Goal: Information Seeking & Learning: Learn about a topic

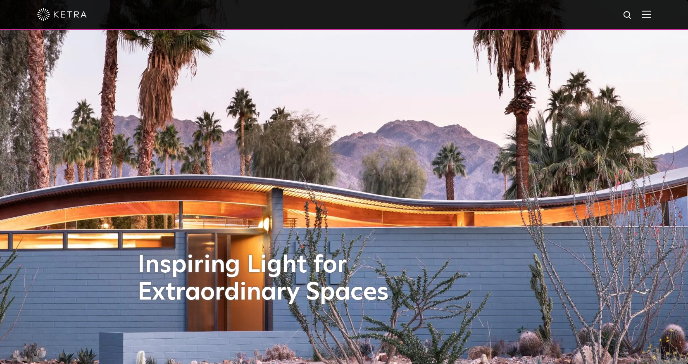
click at [651, 15] on img at bounding box center [646, 14] width 9 height 8
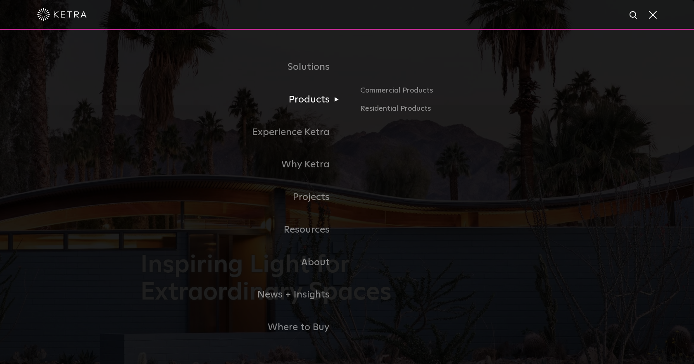
click at [317, 103] on link "Products" at bounding box center [243, 99] width 207 height 33
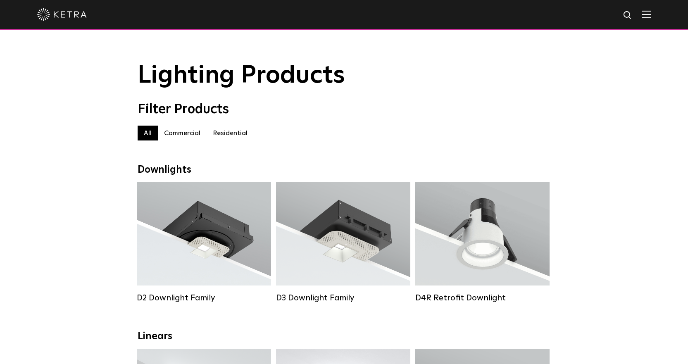
click at [233, 135] on label "Residential" at bounding box center [230, 133] width 47 height 15
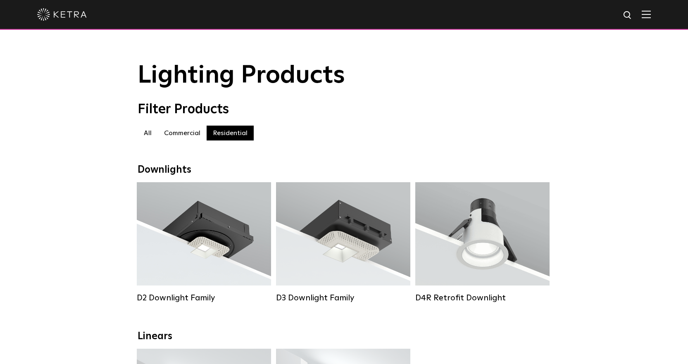
click at [149, 135] on label "All" at bounding box center [148, 133] width 20 height 15
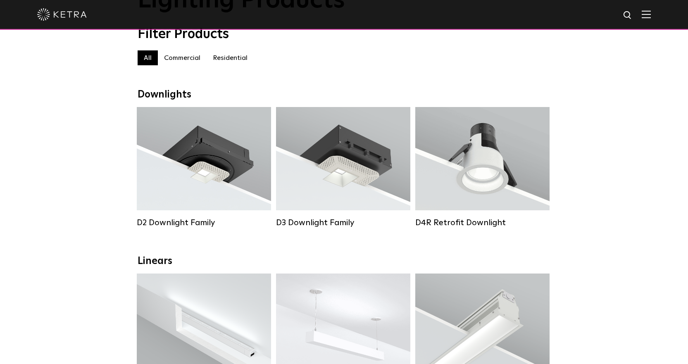
scroll to position [83, 0]
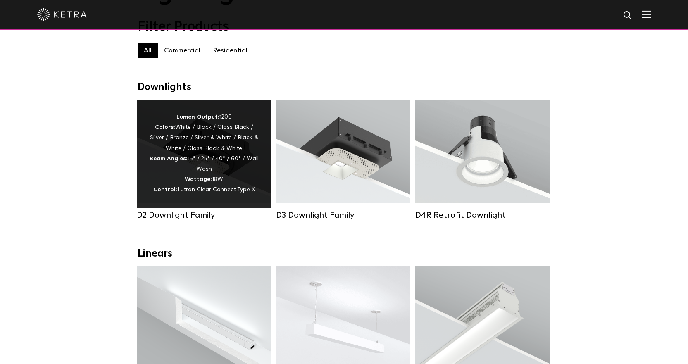
click at [211, 147] on div "Lumen Output: 1200 Colors: White / Black / Gloss Black / Silver / Bronze / Silv…" at bounding box center [203, 153] width 109 height 83
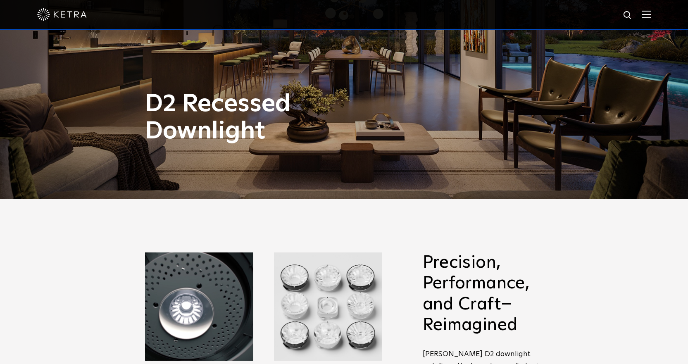
scroll to position [372, 0]
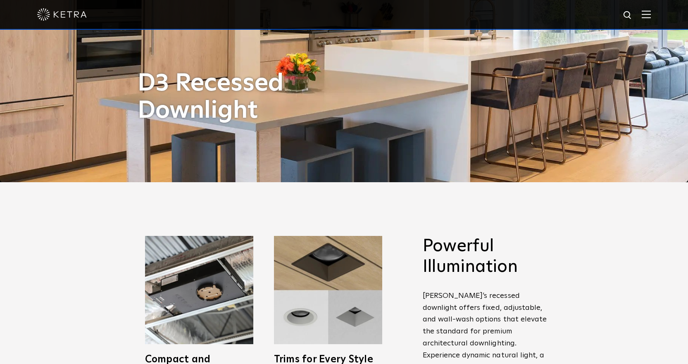
scroll to position [83, 0]
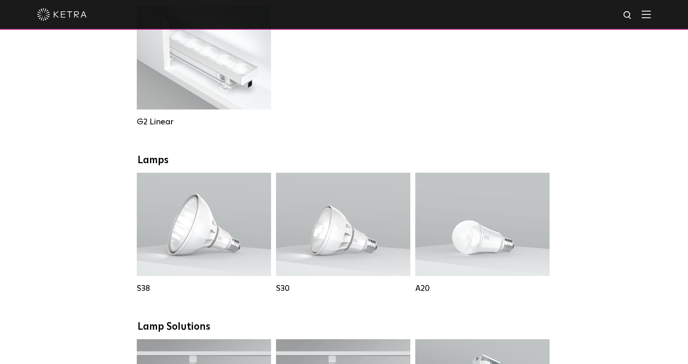
scroll to position [537, 0]
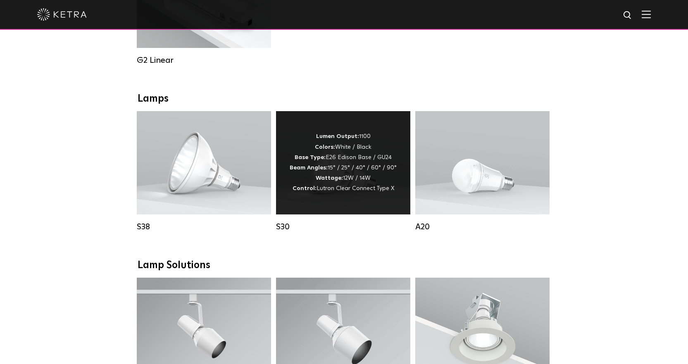
click at [355, 179] on div "Lumen Output: 1100 Colors: White / Black Base Type: E26 Edison Base / GU24 Beam…" at bounding box center [343, 162] width 107 height 62
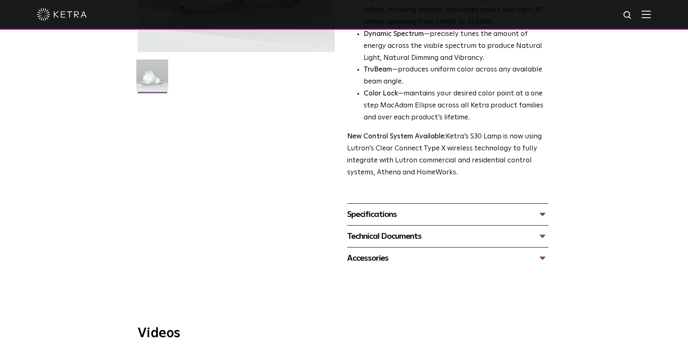
scroll to position [207, 0]
click at [545, 233] on div "Technical Documents" at bounding box center [447, 235] width 201 height 13
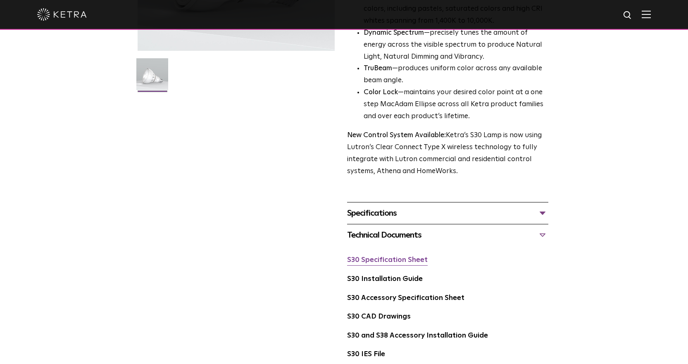
click at [411, 261] on link "S30 Specification Sheet" at bounding box center [387, 260] width 81 height 7
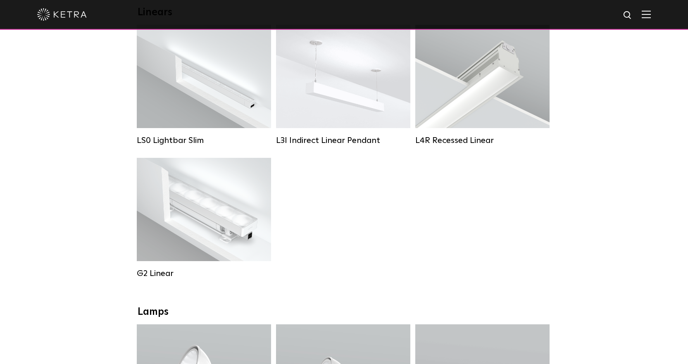
scroll to position [248, 0]
